Goal: Transaction & Acquisition: Obtain resource

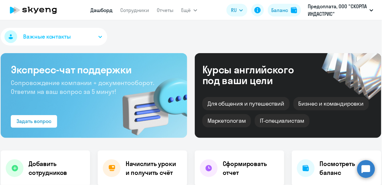
click at [288, 15] on button "Баланс" at bounding box center [284, 10] width 33 height 13
select select "30"
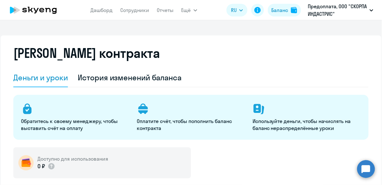
select select "english_adult_not_native_speaker"
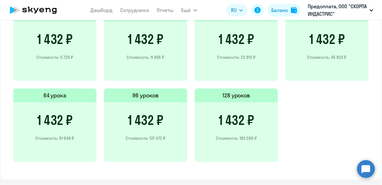
scroll to position [482, 0]
click at [345, 56] on p "Стоимость: 45 824 ₽" at bounding box center [326, 57] width 39 height 6
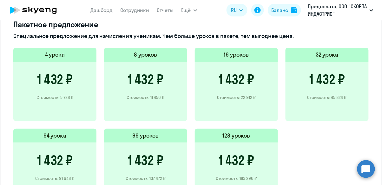
scroll to position [441, 0]
click at [334, 62] on div "1 432 ₽ Стоимость: 45 824 ₽" at bounding box center [326, 91] width 83 height 60
click at [325, 93] on div "1 432 ₽ Стоимость: 45 824 ₽" at bounding box center [326, 91] width 83 height 60
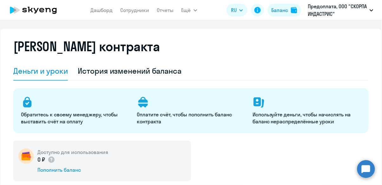
scroll to position [5, 0]
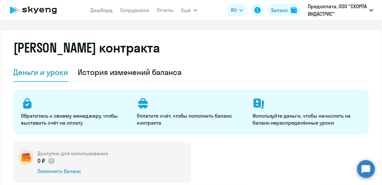
click at [181, 113] on p "Оплатите счёт, чтобы пополнить баланс контракта" at bounding box center [191, 120] width 108 height 14
click at [372, 169] on circle at bounding box center [366, 169] width 18 height 18
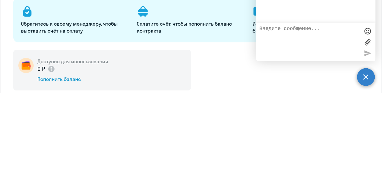
click at [293, 123] on textarea at bounding box center [309, 134] width 100 height 32
type textarea "Добрый вечер!"
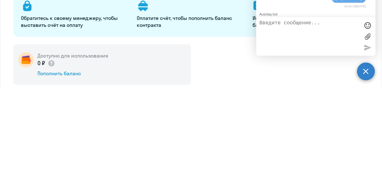
scroll to position [103, 0]
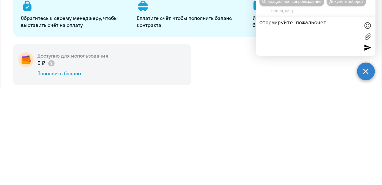
click at [312, 120] on textarea "Сформируйте пожал5счет" at bounding box center [309, 134] width 100 height 32
click at [333, 120] on textarea "Сформируйте пожалуйста 5счет" at bounding box center [309, 134] width 100 height 32
click at [347, 122] on textarea "Сформируйте пожалуйста счет" at bounding box center [309, 134] width 100 height 32
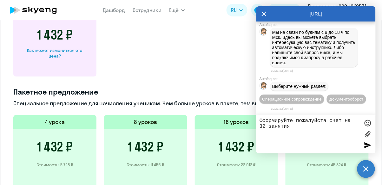
scroll to position [373, 0]
type textarea "Сформируйте пожалуйста счет на 32 занятия"
click at [368, 149] on div at bounding box center [368, 146] width 10 height 10
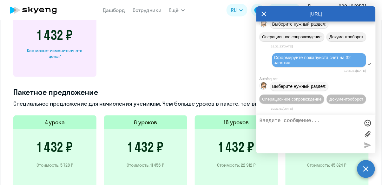
scroll to position [178, 0]
click at [321, 97] on span "Операционное сопровождение" at bounding box center [292, 99] width 60 height 5
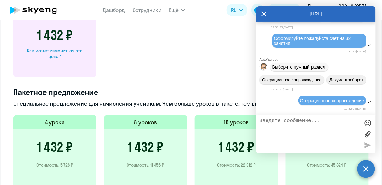
scroll to position [237, 0]
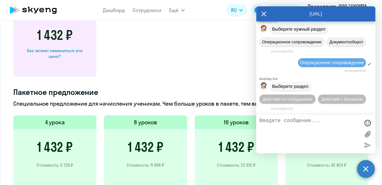
click at [347, 96] on button "Действия с балансом" at bounding box center [342, 99] width 48 height 9
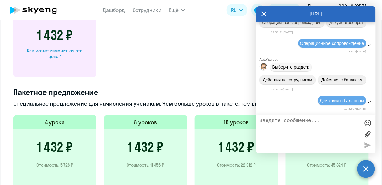
scroll to position [307, 0]
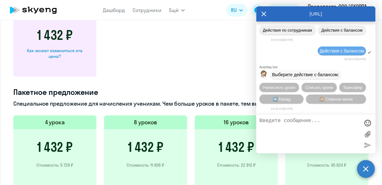
click at [289, 85] on span "Начислить уроки" at bounding box center [279, 87] width 32 height 5
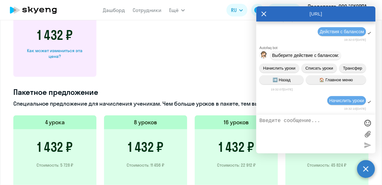
scroll to position [389, 0]
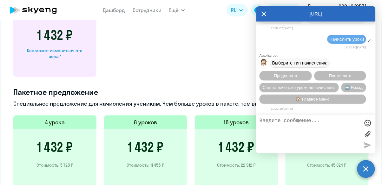
click at [298, 74] on button "Предоплата" at bounding box center [285, 75] width 52 height 9
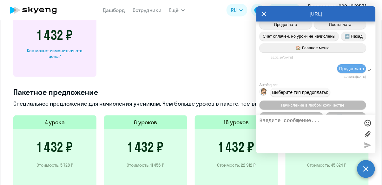
scroll to position [471, 0]
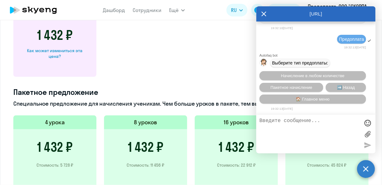
click at [309, 85] on button "Пакетное начисление" at bounding box center [291, 87] width 64 height 9
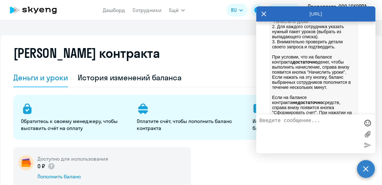
scroll to position [0, 0]
click at [264, 19] on icon at bounding box center [263, 13] width 5 height 15
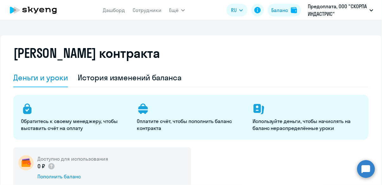
click at [119, 12] on link "Дашборд" at bounding box center [114, 10] width 22 height 6
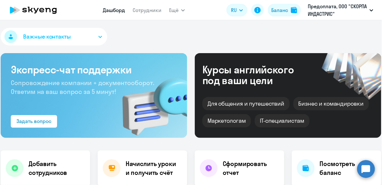
select select "30"
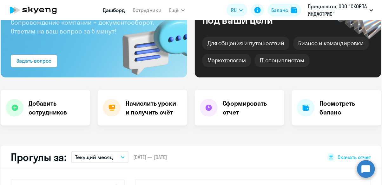
scroll to position [64, 0]
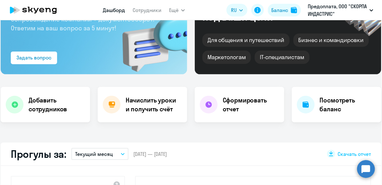
click at [165, 100] on h4 "Начислить уроки и получить счёт" at bounding box center [153, 105] width 55 height 18
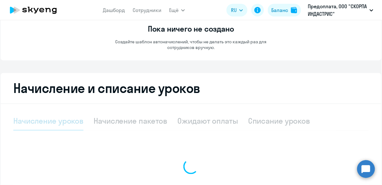
select select "10"
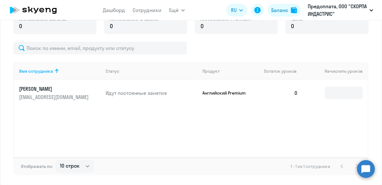
scroll to position [193, 0]
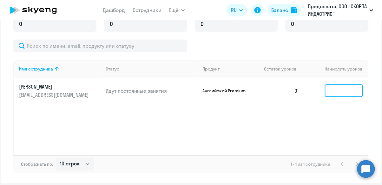
click at [350, 91] on input at bounding box center [344, 91] width 38 height 13
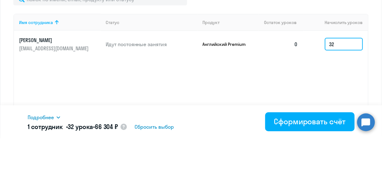
type input "32"
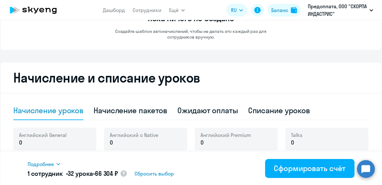
scroll to position [71, 0]
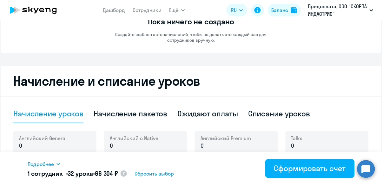
click at [148, 114] on div "Начисление пакетов" at bounding box center [131, 114] width 74 height 10
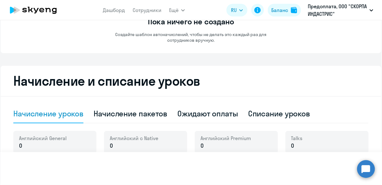
select select "10"
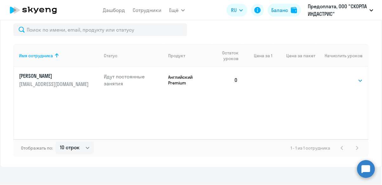
scroll to position [230, 0]
click at [348, 81] on select "Выбрать 4 8 16 32 64 96 128" at bounding box center [350, 81] width 26 height 8
select select "32"
click at [337, 77] on select "Выбрать 4 8 16 32 64 96 128" at bounding box center [350, 81] width 26 height 8
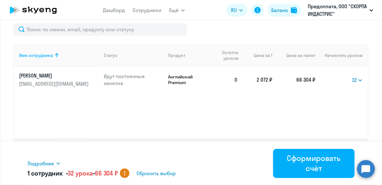
scroll to position [237, 0]
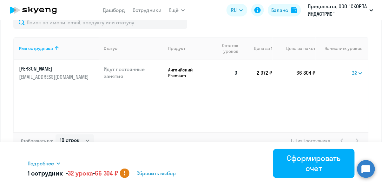
click at [129, 174] on circle at bounding box center [125, 174] width 10 height 10
click at [129, 172] on circle at bounding box center [125, 174] width 10 height 10
click at [58, 164] on icon at bounding box center [58, 163] width 5 height 5
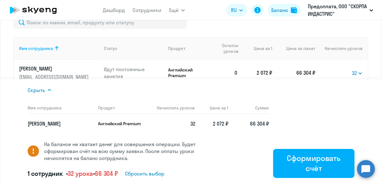
click at [296, 168] on div "Сформировать счёт" at bounding box center [314, 163] width 64 height 20
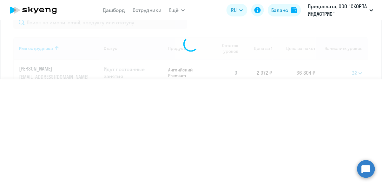
select select
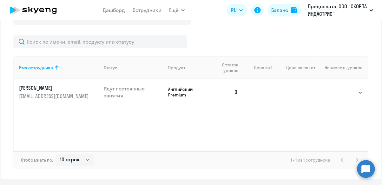
scroll to position [218, 0]
click at [353, 93] on select "Выбрать 4 8 16 32 64 96 128" at bounding box center [350, 93] width 26 height 8
click at [238, 123] on div "Имя сотрудника Статус Продукт Остаток уроков Цена за 1 Цена за пакет Начислить …" at bounding box center [190, 103] width 355 height 95
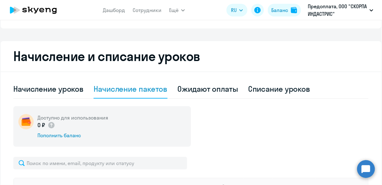
scroll to position [94, 0]
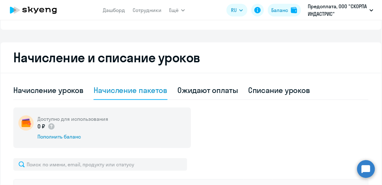
click at [68, 91] on div "Начисление уроков" at bounding box center [48, 90] width 70 height 10
select select "10"
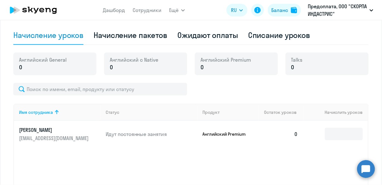
scroll to position [150, 0]
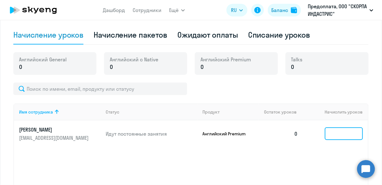
click at [342, 135] on input at bounding box center [344, 134] width 38 height 13
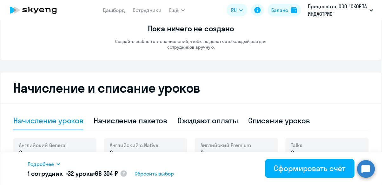
scroll to position [0, 0]
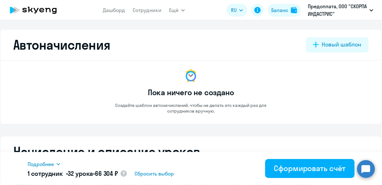
type input "32"
click at [178, 10] on span "Ещё" at bounding box center [174, 10] width 10 height 8
click at [178, 12] on span "Ещё" at bounding box center [174, 10] width 10 height 8
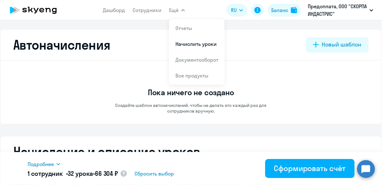
click at [210, 63] on link "Документооборот" at bounding box center [196, 60] width 43 height 6
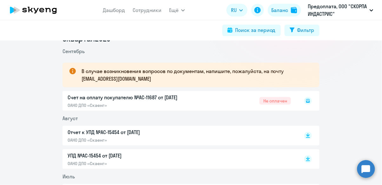
scroll to position [94, 0]
click at [308, 100] on icon at bounding box center [308, 100] width 2 height 0
click at [300, 118] on li "Август" at bounding box center [190, 118] width 257 height 8
click at [224, 96] on div "Счет на оплату покупателю №AC-11687 от [DATE] ОАНО ДПО «Скаенг» Не оплачен" at bounding box center [190, 101] width 257 height 20
click at [131, 98] on div "Счет на оплату покупателю №AC-11687 от [DATE] ОАНО ДПО «Скаенг» Не оплачен" at bounding box center [190, 101] width 257 height 20
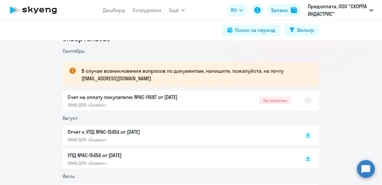
click at [274, 101] on div "Счет на оплату покупателю №AC-11687 от [DATE] ОАНО ДПО «Скаенг» Не оплачен" at bounding box center [190, 101] width 257 height 20
click at [311, 101] on rect at bounding box center [308, 101] width 8 height 8
click at [308, 84] on div "Обновите страницу" at bounding box center [308, 85] width 47 height 8
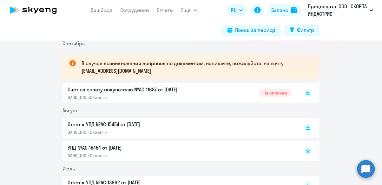
scroll to position [103, 0]
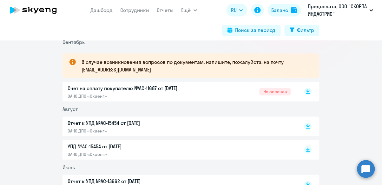
click at [308, 91] on icon at bounding box center [308, 91] width 4 height 3
